Goal: Information Seeking & Learning: Learn about a topic

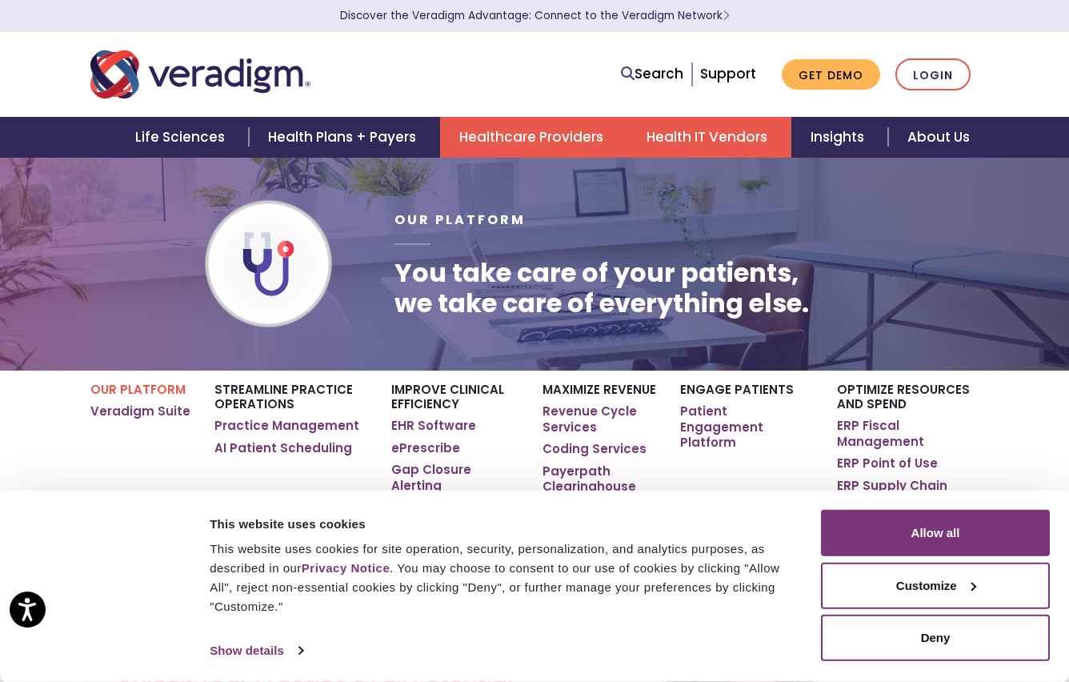
click at [698, 136] on link "Health IT Vendors" at bounding box center [709, 137] width 164 height 41
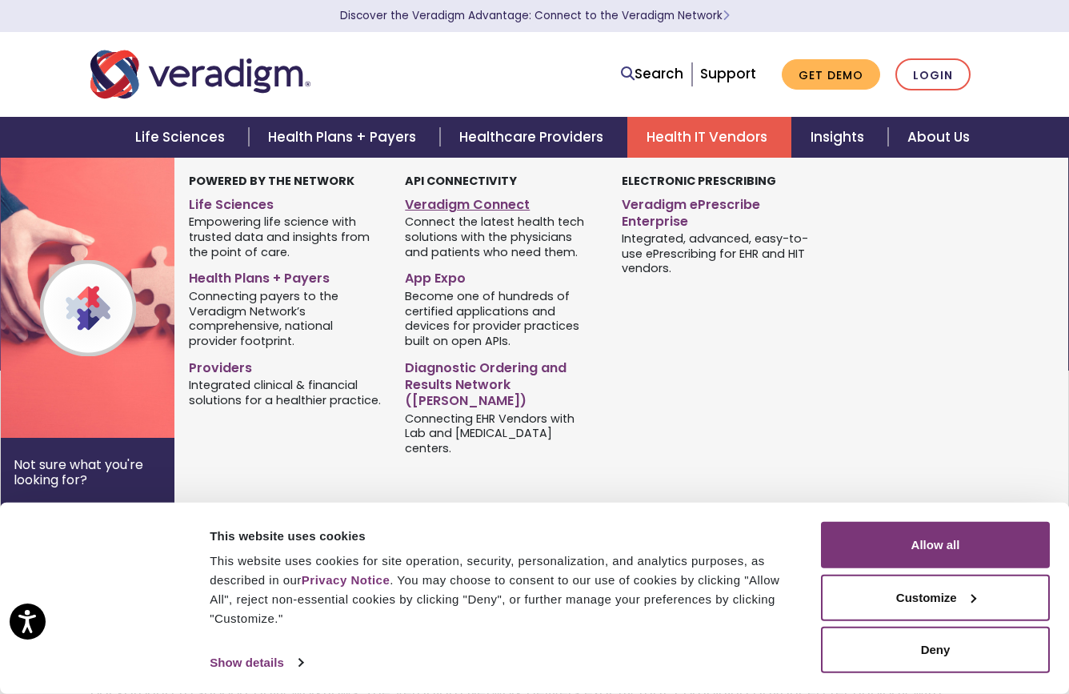
click at [467, 205] on link "Veradigm Connect" at bounding box center [501, 201] width 192 height 23
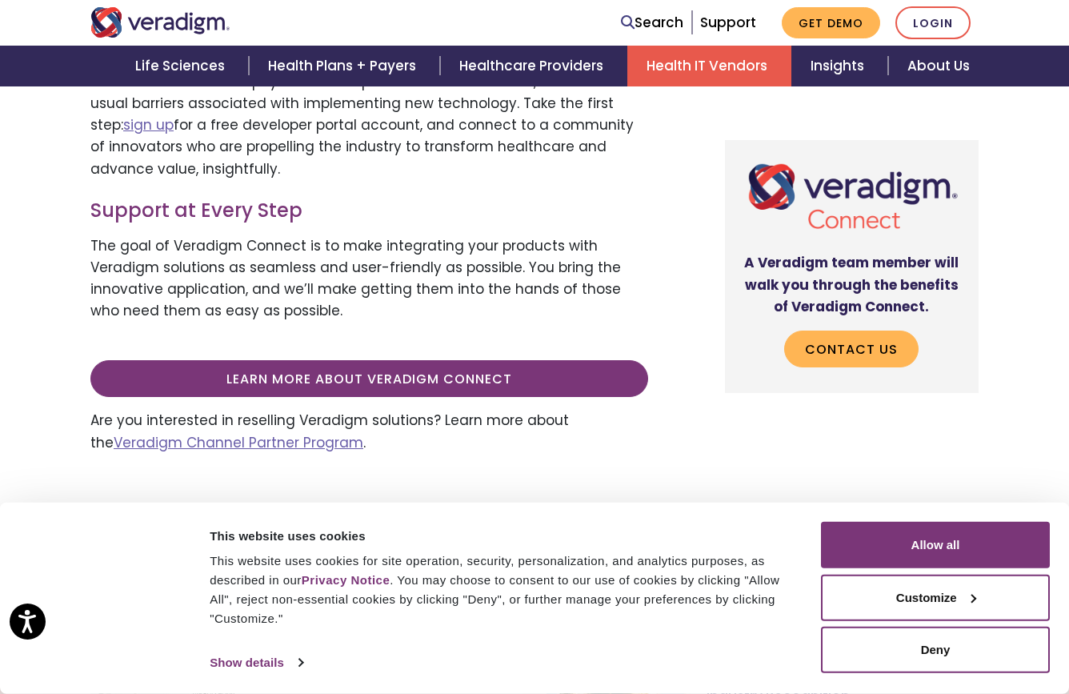
scroll to position [699, 0]
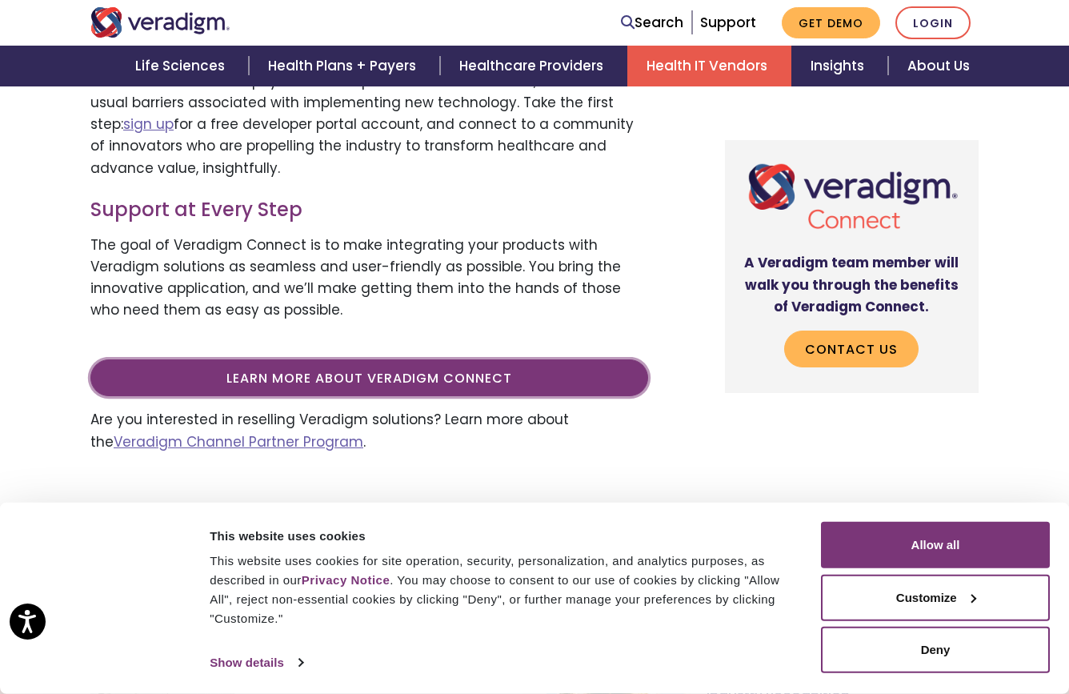
click at [551, 370] on link "Learn more about Veradigm Connect" at bounding box center [369, 377] width 558 height 37
